Goal: Transaction & Acquisition: Purchase product/service

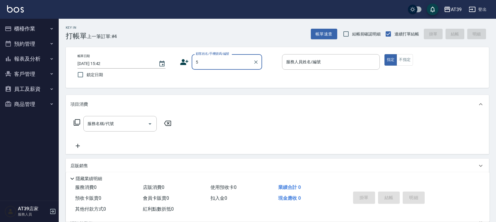
type input "5"
click at [219, 61] on label "顧客姓名/手機號碼/編號" at bounding box center [218, 62] width 44 height 6
click at [219, 61] on input "顧客姓名/手機號碼/編號" at bounding box center [222, 62] width 56 height 10
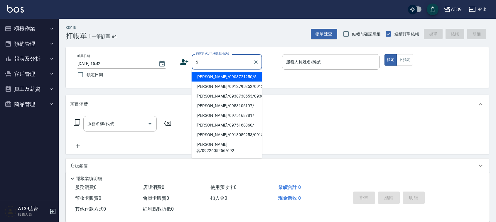
click at [237, 78] on li "Alan/0903721250/5" at bounding box center [227, 77] width 70 height 10
type input "Alan/0903721250/5"
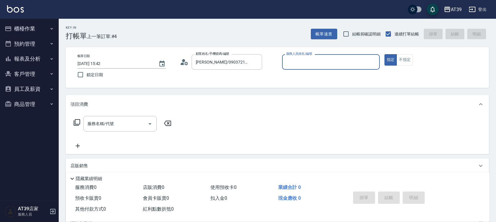
type input "愷爾-5"
click at [79, 122] on icon at bounding box center [76, 122] width 7 height 7
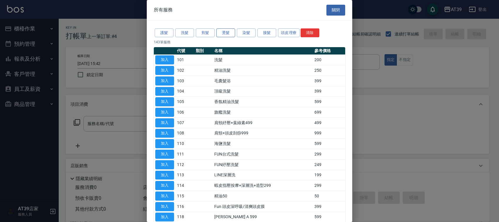
click at [229, 34] on button "燙髮" at bounding box center [225, 32] width 19 height 9
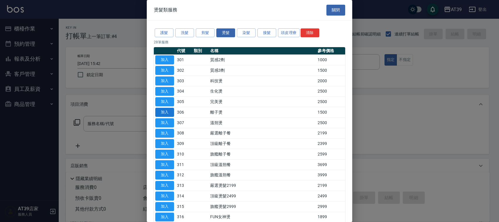
click at [171, 112] on button "加入" at bounding box center [164, 112] width 19 height 9
type input "離子燙(306)"
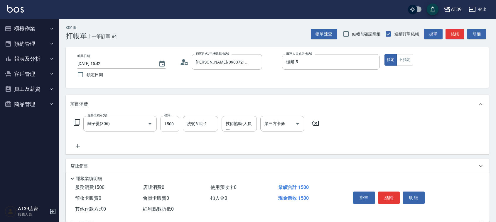
click at [168, 121] on input "1500" at bounding box center [169, 124] width 19 height 16
type input "4000"
click at [390, 197] on button "結帳" at bounding box center [389, 198] width 22 height 12
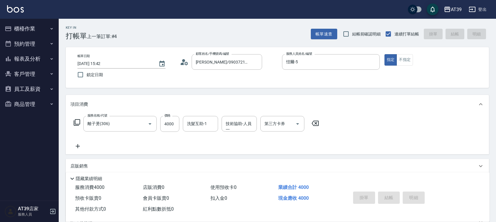
type input "2025/10/09 17:11"
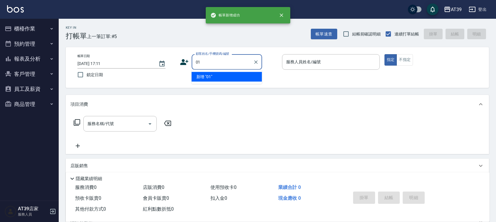
type input "01"
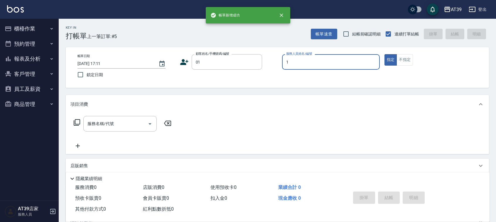
type input "NiNi-1"
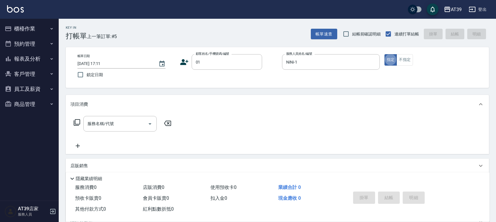
type button "true"
type input "新客人 姓名未設定/01/null"
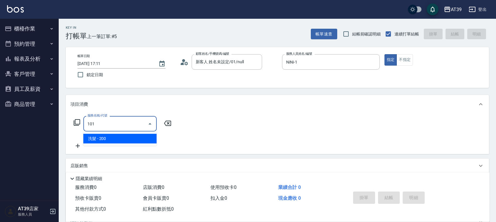
type input "洗髮(101)"
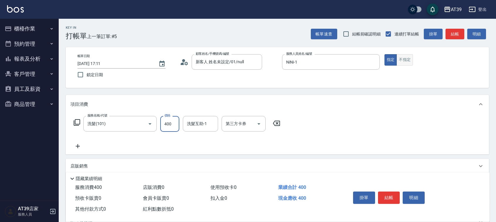
type input "400"
drag, startPoint x: 405, startPoint y: 62, endPoint x: 402, endPoint y: 64, distance: 3.6
click at [405, 62] on button "不指定" at bounding box center [404, 59] width 16 height 11
click at [72, 102] on p "項目消費" at bounding box center [79, 105] width 18 height 6
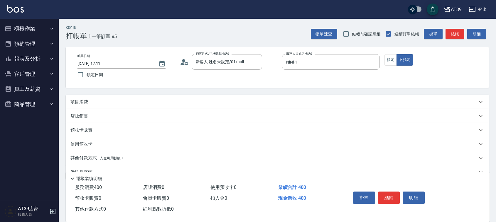
click at [68, 117] on div "店販銷售" at bounding box center [277, 116] width 423 height 14
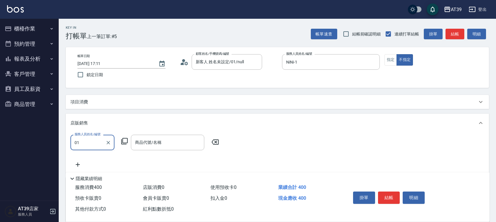
type input "01"
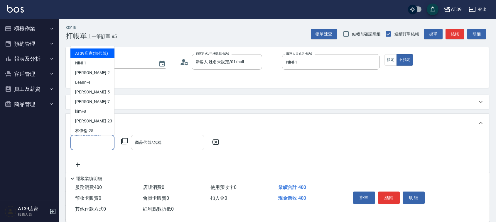
click at [92, 143] on div "服務人員姓名/編號 服務人員姓名/編號" at bounding box center [92, 143] width 44 height 16
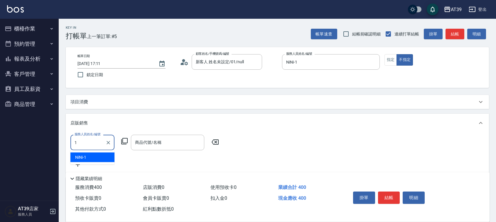
type input "NiNi-1"
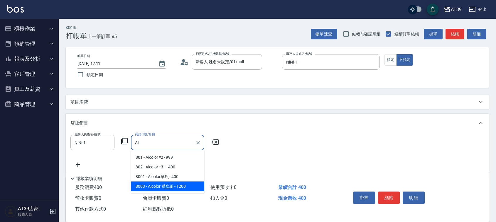
click at [173, 190] on span "8003 - Aicolor 禮盒組 - 1200" at bounding box center [167, 187] width 73 height 10
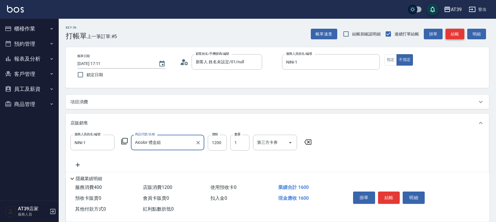
type input "Aicolor 禮盒組"
click at [454, 38] on button "結帳" at bounding box center [454, 34] width 19 height 11
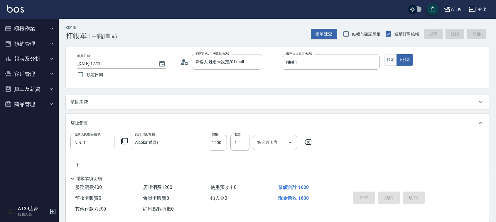
click at [454, 38] on div "帳單速查 結帳前確認明細 連續打單結帳 掛單 結帳 明細" at bounding box center [400, 34] width 178 height 12
type input "2025/10/09 17:15"
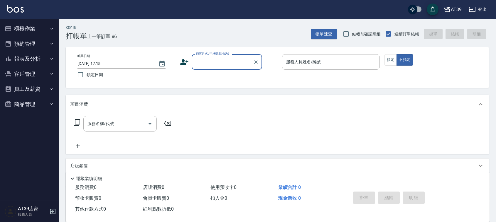
click at [15, 62] on button "報表及分析" at bounding box center [29, 58] width 54 height 15
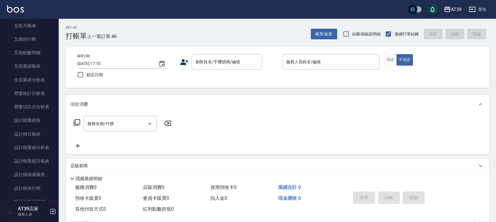
scroll to position [107, 0]
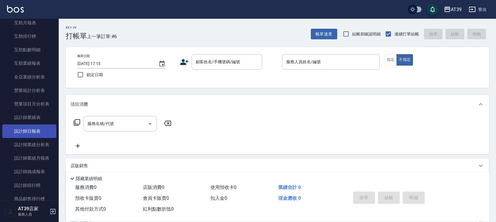
click at [39, 136] on link "設計師日報表" at bounding box center [29, 131] width 54 height 13
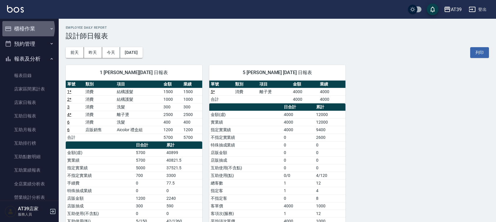
click at [27, 28] on button "櫃檯作業" at bounding box center [29, 28] width 54 height 15
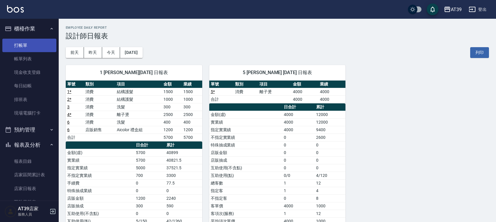
click at [23, 46] on link "打帳單" at bounding box center [29, 45] width 54 height 13
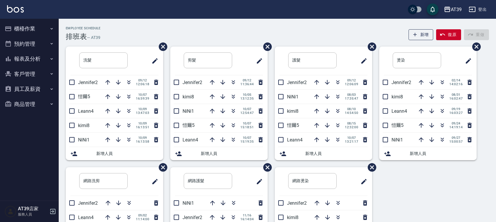
click at [219, 36] on div "Employee Schedule 排班表 — AT39 新增 復原 重做" at bounding box center [277, 33] width 423 height 14
click at [43, 57] on button "報表及分析" at bounding box center [29, 58] width 54 height 15
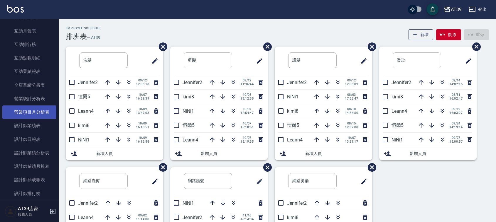
scroll to position [110, 0]
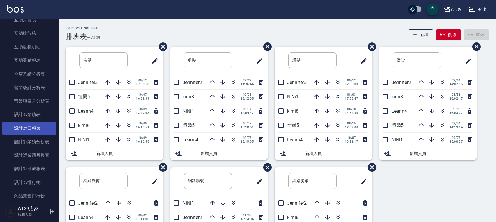
click at [45, 130] on link "設計師日報表" at bounding box center [29, 128] width 54 height 13
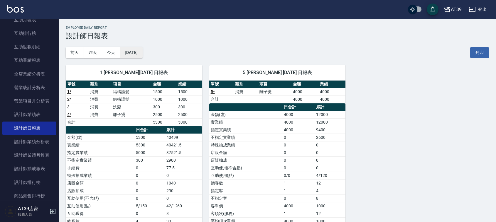
click at [141, 51] on button "2025/10/09" at bounding box center [131, 52] width 22 height 11
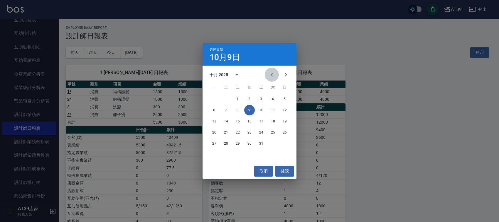
click at [272, 78] on icon "Previous month" at bounding box center [271, 74] width 7 height 7
click at [228, 110] on button "9" at bounding box center [226, 110] width 11 height 11
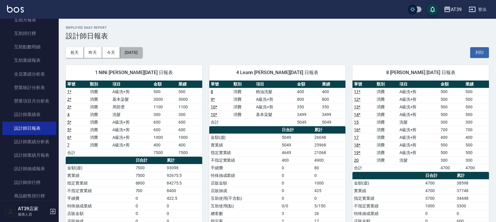
click at [142, 52] on button "2025/09/09" at bounding box center [131, 52] width 22 height 11
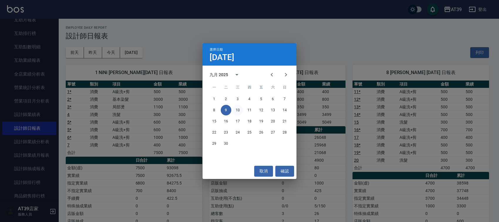
click at [237, 110] on button "10" at bounding box center [237, 110] width 11 height 11
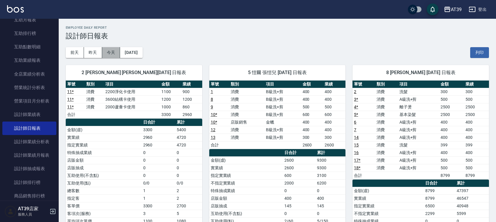
click at [104, 50] on button "今天" at bounding box center [111, 52] width 18 height 11
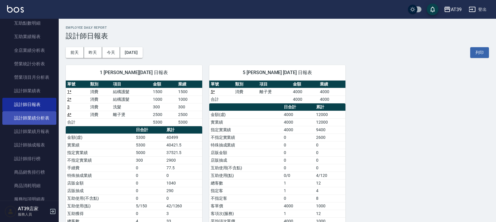
scroll to position [147, 0]
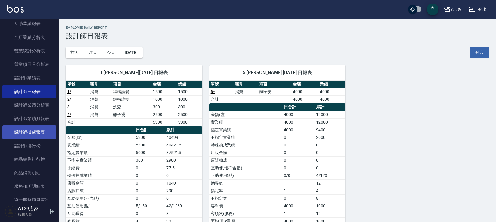
click at [38, 130] on link "設計師抽成報表" at bounding box center [29, 132] width 54 height 13
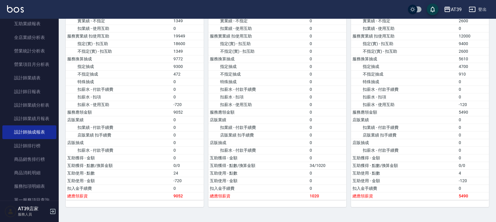
scroll to position [403, 0]
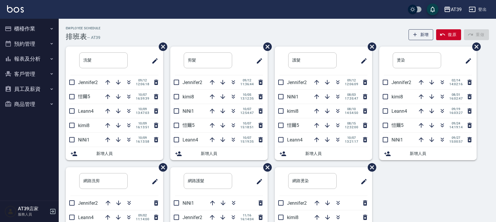
click at [243, 21] on div "Employee Schedule 排班表 — AT39 新增 復原 重做 洗髮 ​ Jennifer2 09/12 12:06:18 愷爾5 10/07 1…" at bounding box center [277, 155] width 437 height 272
click at [234, 113] on icon "button" at bounding box center [233, 111] width 7 height 7
click at [210, 28] on div "Employee Schedule 排班表 — AT39 新增 復原 重做" at bounding box center [277, 33] width 423 height 14
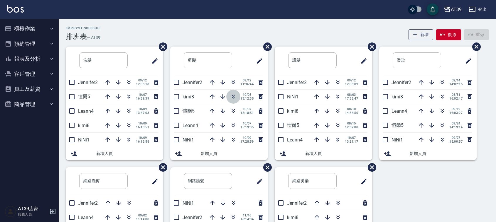
click at [230, 96] on icon "button" at bounding box center [233, 96] width 7 height 7
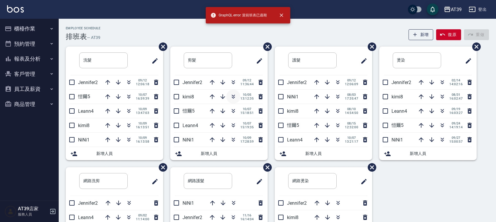
click at [238, 97] on button "button" at bounding box center [233, 97] width 14 height 14
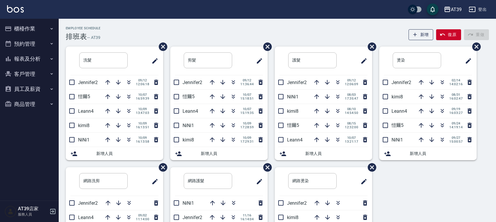
click at [222, 33] on div "Employee Schedule 排班表 — AT39 新增 復原 重做" at bounding box center [277, 33] width 423 height 14
click at [224, 34] on div "Employee Schedule 排班表 — AT39 新增 復原 重做" at bounding box center [277, 33] width 423 height 14
click at [225, 27] on div "Employee Schedule 排班表 — AT39 新增 復原 重做" at bounding box center [277, 33] width 423 height 14
click at [174, 20] on div "Employee Schedule 排班表 — AT39 新增 復原 重做 洗髮 ​ Jennifer2 09/12 12:06:18 愷爾5 10/07 1…" at bounding box center [277, 155] width 437 height 272
click at [20, 5] on img at bounding box center [15, 8] width 17 height 7
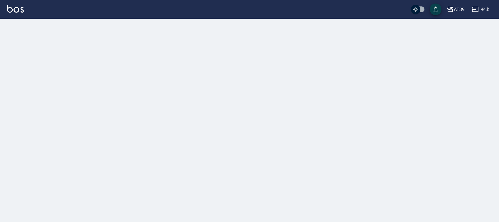
click at [13, 8] on img at bounding box center [15, 8] width 17 height 7
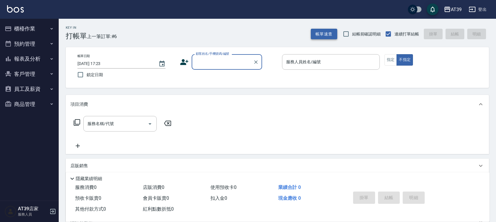
click at [318, 35] on button "帳單速查" at bounding box center [324, 34] width 26 height 11
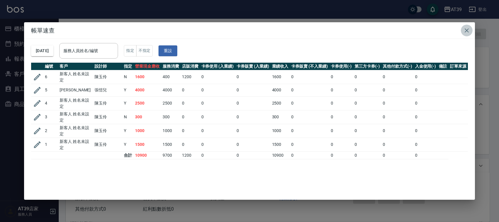
click at [468, 28] on icon "button" at bounding box center [466, 30] width 4 height 4
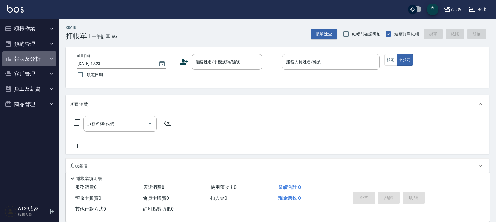
click at [40, 58] on button "報表及分析" at bounding box center [29, 58] width 54 height 15
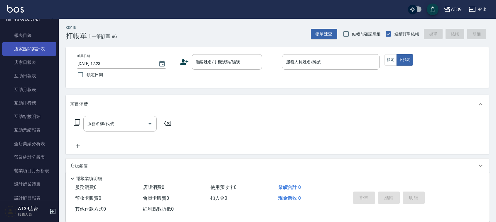
scroll to position [110, 0]
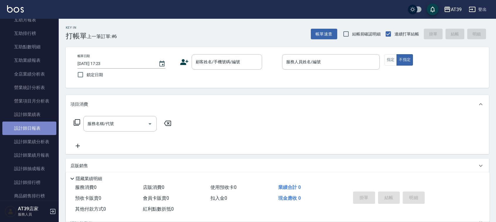
click at [39, 133] on link "設計師日報表" at bounding box center [29, 128] width 54 height 13
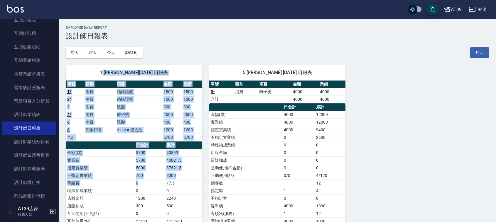
drag, startPoint x: 140, startPoint y: 182, endPoint x: 101, endPoint y: 77, distance: 112.0
click at [101, 77] on div "1 NiNi 陳玉伶 10/09/2025 日報表 單號 類別 項目 金額 業績 1 * 消費 結構護髮 1500 1500 2 * 消費 結構護髮 1000…" at bounding box center [134, 175] width 136 height 221
click at [101, 77] on div "1 NiNi 陳玉伶 10/09/2025 日報表" at bounding box center [134, 72] width 136 height 15
drag, startPoint x: 101, startPoint y: 77, endPoint x: 153, endPoint y: 212, distance: 144.3
click at [153, 212] on div "1 NiNi 陳玉伶 10/09/2025 日報表 單號 類別 項目 金額 業績 1 * 消費 結構護髮 1500 1500 2 * 消費 結構護髮 1000…" at bounding box center [134, 175] width 136 height 221
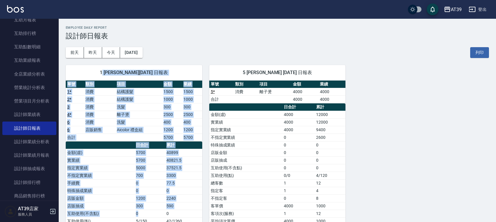
click at [153, 212] on td "0" at bounding box center [149, 214] width 30 height 8
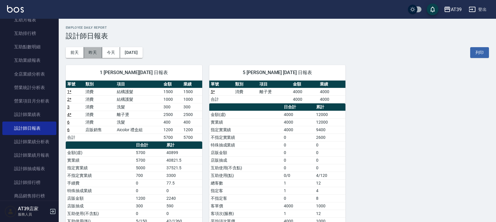
click at [95, 56] on button "昨天" at bounding box center [93, 52] width 18 height 11
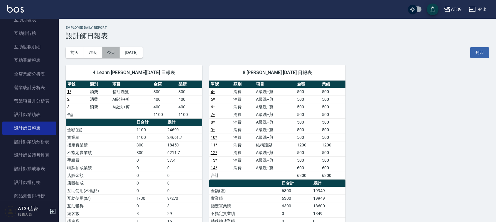
click at [116, 53] on button "今天" at bounding box center [111, 52] width 18 height 11
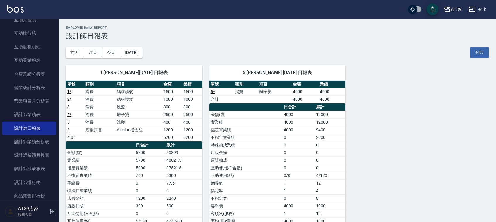
drag, startPoint x: 330, startPoint y: 153, endPoint x: 288, endPoint y: 37, distance: 123.8
click at [307, 71] on div "5 愷爾 張愷兒 10/09/2025 日報表 單號 類別 項目 金額 業績 5 * 消費 離子燙 4000 4000 合計 4000 4000 日合計 累計…" at bounding box center [277, 149] width 136 height 168
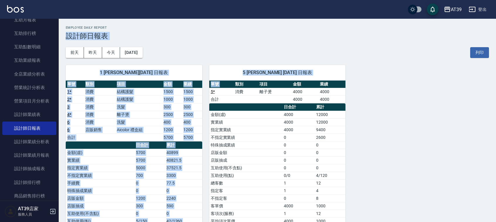
drag, startPoint x: 280, startPoint y: 23, endPoint x: 237, endPoint y: 83, distance: 73.8
click at [237, 83] on div "AT39 2025-10-09 設計師日報表 列印時間： 2025-10-09-17:24 Employee Daily Report 設計師日報表 前天 昨…" at bounding box center [277, 156] width 437 height 274
click at [237, 70] on span "5 愷爾 張愷兒 10/09/2025 日報表" at bounding box center [277, 73] width 122 height 6
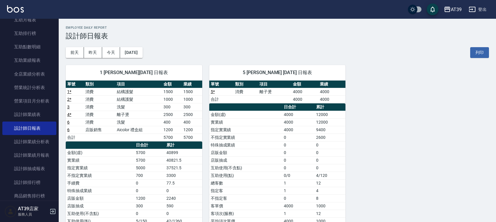
click at [237, 70] on span "5 愷爾 張愷兒 10/09/2025 日報表" at bounding box center [277, 73] width 122 height 6
click at [248, 102] on td "a dense table" at bounding box center [246, 100] width 24 height 8
click at [10, 13] on link at bounding box center [15, 9] width 17 height 9
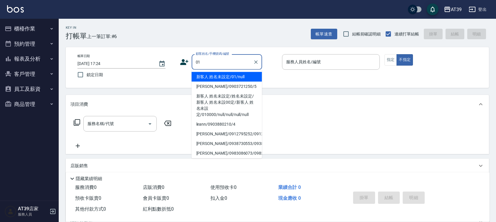
type input "新客人 姓名未設定/01/null"
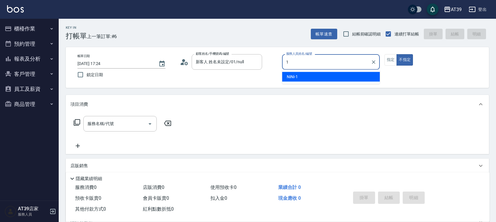
type input "NiNi-1"
type button "false"
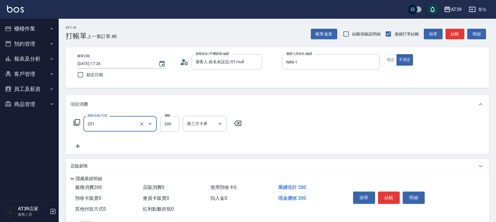
type input "B級單剪(201)"
type input "300"
click at [456, 34] on button "結帳" at bounding box center [454, 34] width 19 height 11
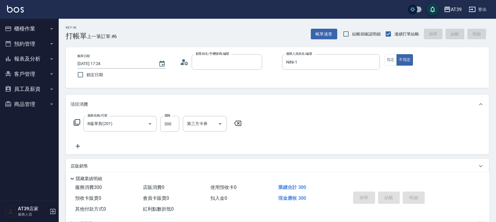
type input "[DATE] 18:01"
type input "0"
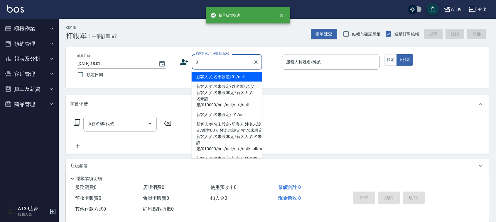
type input "新客人 姓名未設定/01/null"
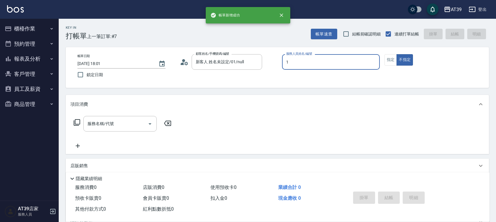
type input "NiNi-1"
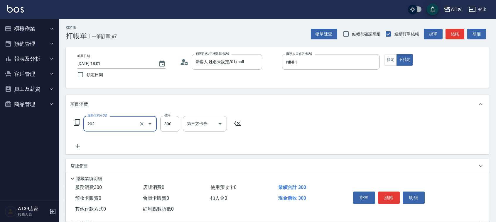
type input "A級單剪(202)"
type input "500"
click at [388, 56] on button "指定" at bounding box center [390, 59] width 13 height 11
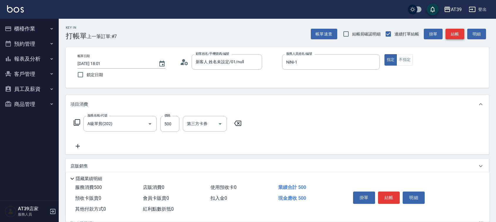
click at [456, 33] on button "結帳" at bounding box center [454, 34] width 19 height 11
